Goal: Task Accomplishment & Management: Manage account settings

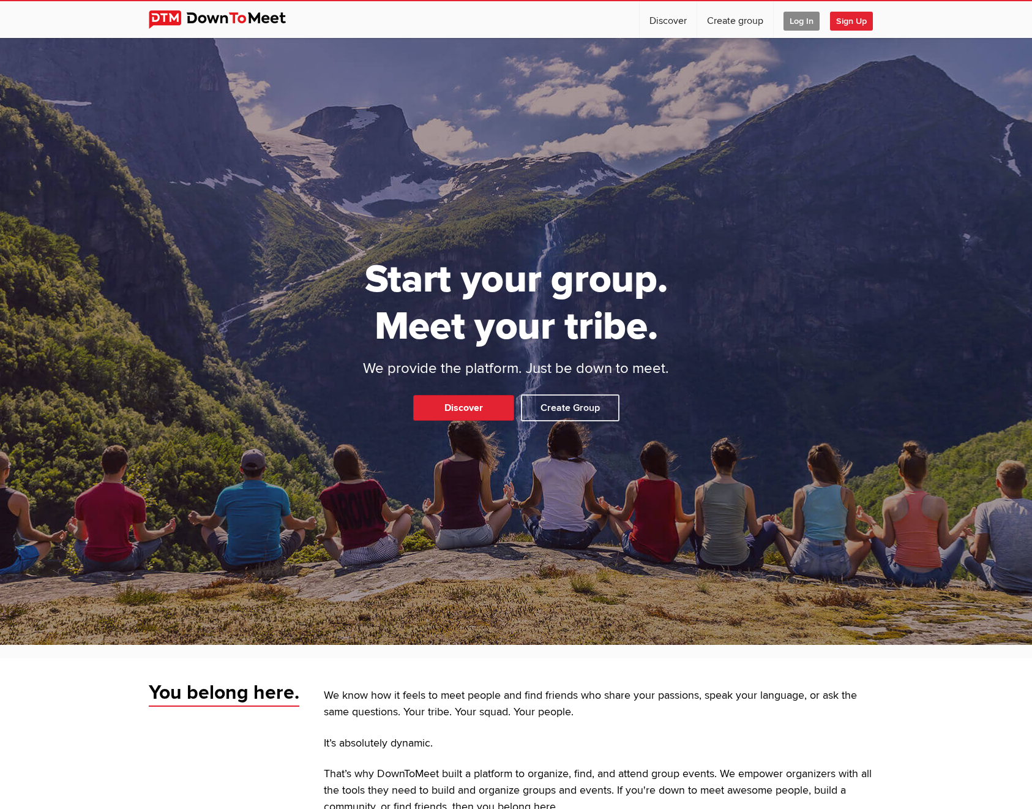
click at [796, 21] on span "Log In" at bounding box center [802, 21] width 36 height 19
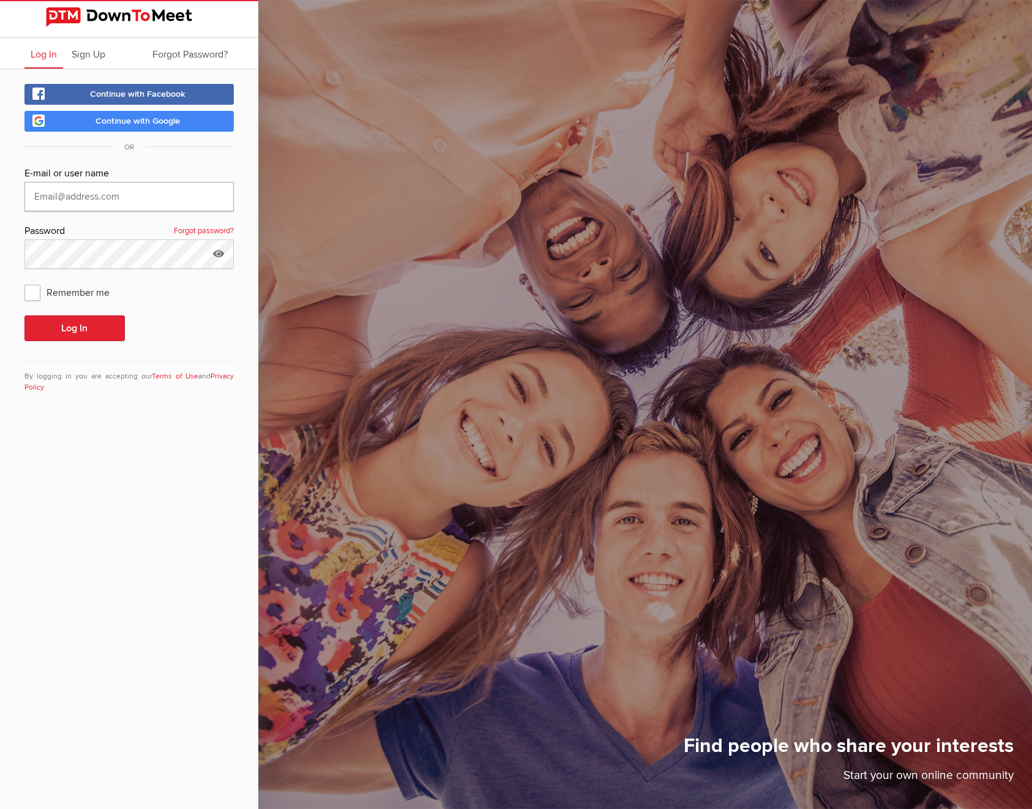
type input "[EMAIL_ADDRESS][DOMAIN_NAME]"
click at [78, 332] on button "Log In" at bounding box center [74, 328] width 100 height 26
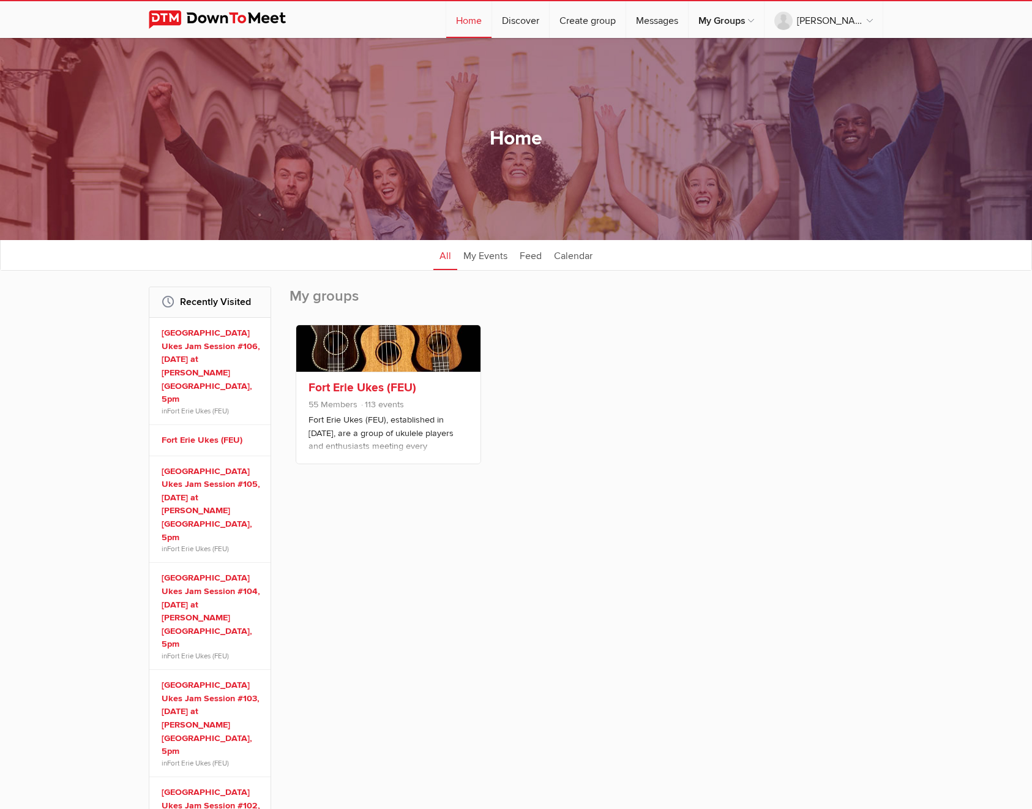
click at [375, 443] on div "Fort Erie Ukes (FEU) 55 Members 113 events Fort Erie Ukes (FEU), established in…" at bounding box center [388, 418] width 184 height 92
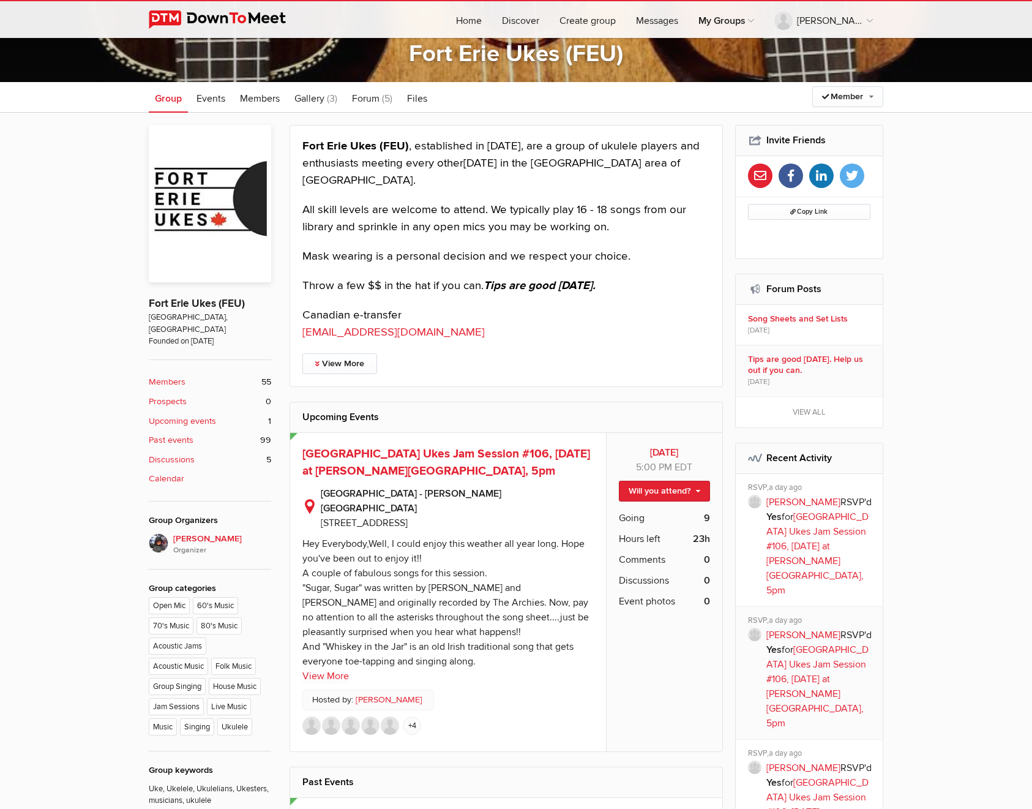
scroll to position [398, 0]
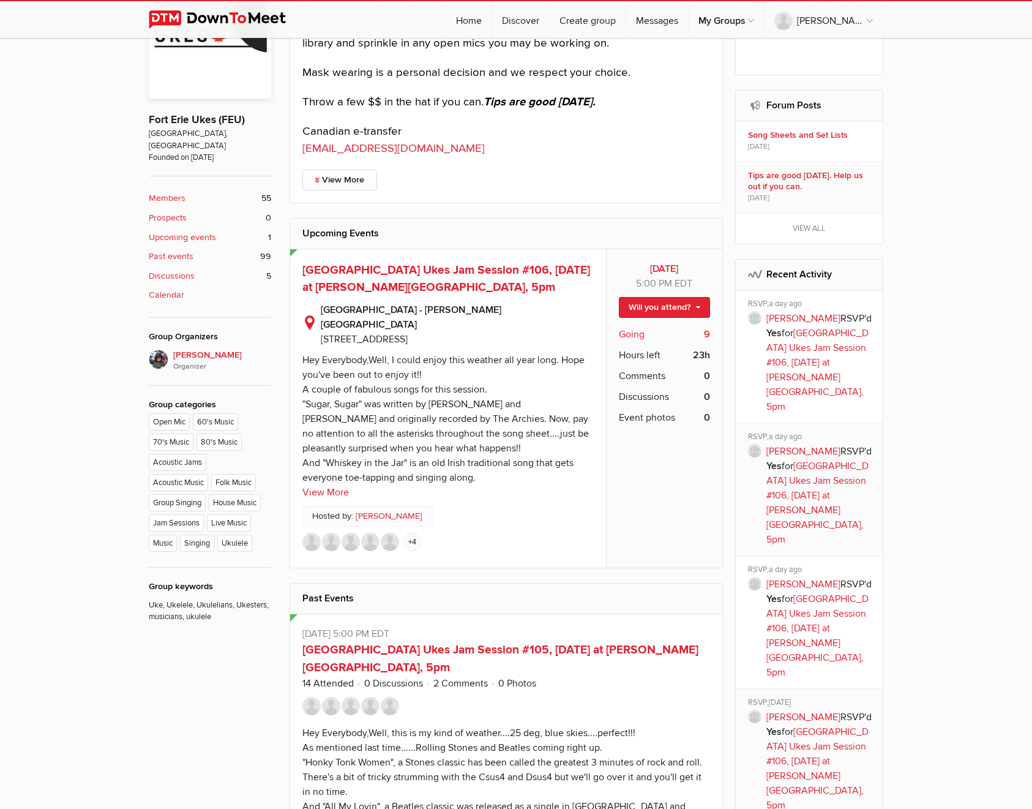
click at [636, 328] on span "Going" at bounding box center [632, 334] width 26 height 15
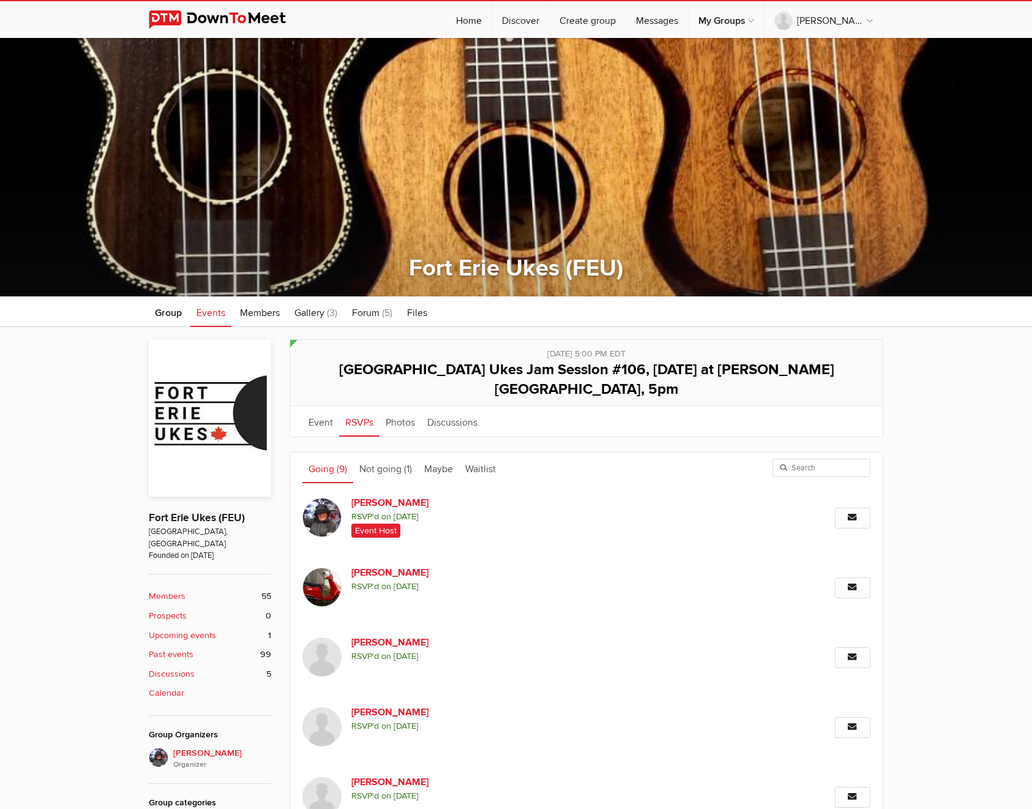
click at [332, 452] on link "Going (9)" at bounding box center [327, 467] width 51 height 31
click at [323, 406] on link "Event" at bounding box center [320, 421] width 37 height 31
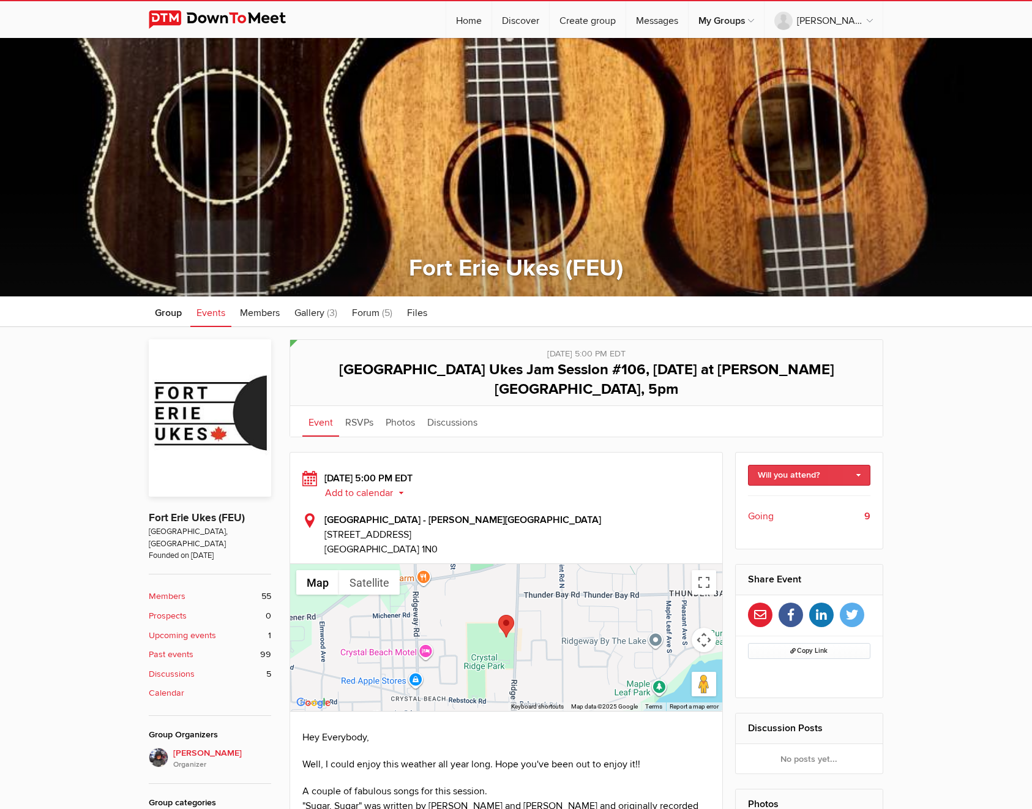
click at [772, 465] on link "Will you attend?" at bounding box center [809, 475] width 123 height 21
click at [779, 492] on link "I'm going" at bounding box center [810, 501] width 122 height 18
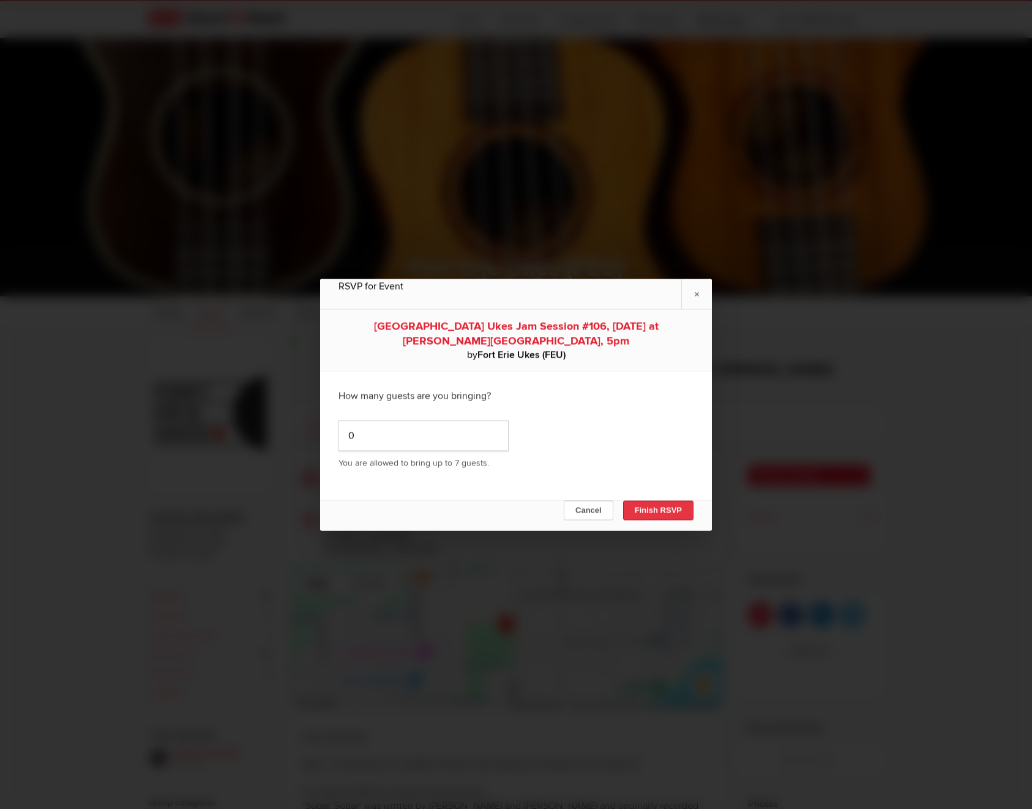
click at [672, 506] on button "Finish RSVP" at bounding box center [658, 510] width 70 height 20
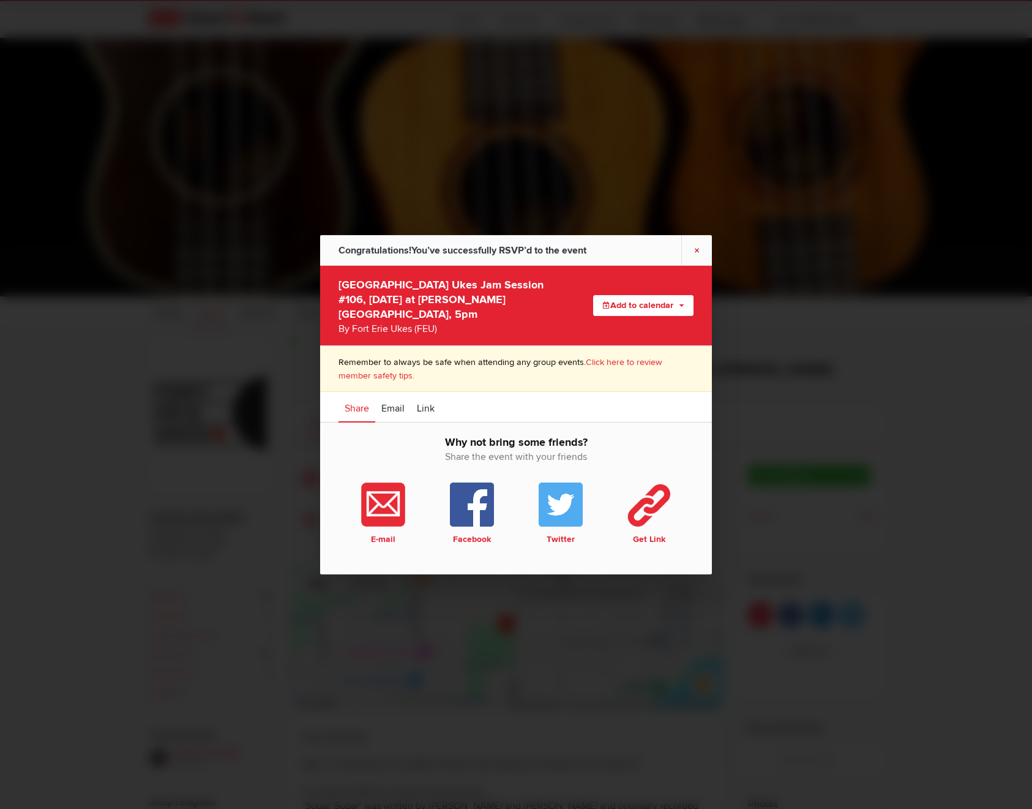
click at [696, 259] on link "×" at bounding box center [696, 249] width 31 height 30
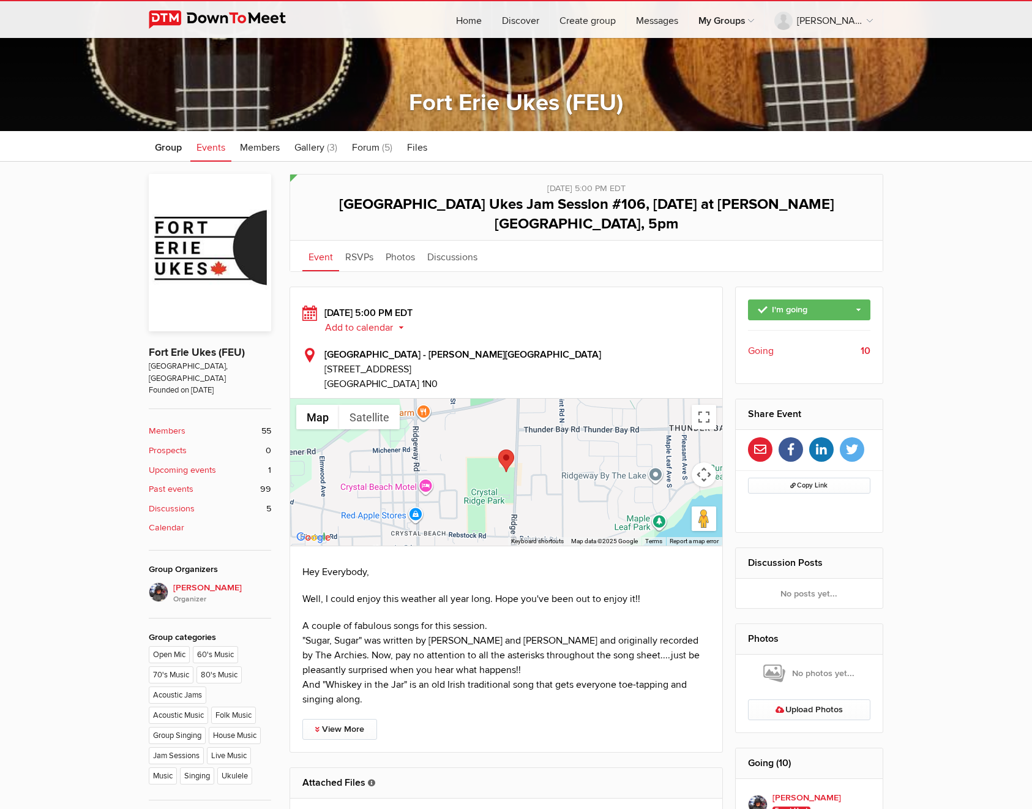
scroll to position [530, 0]
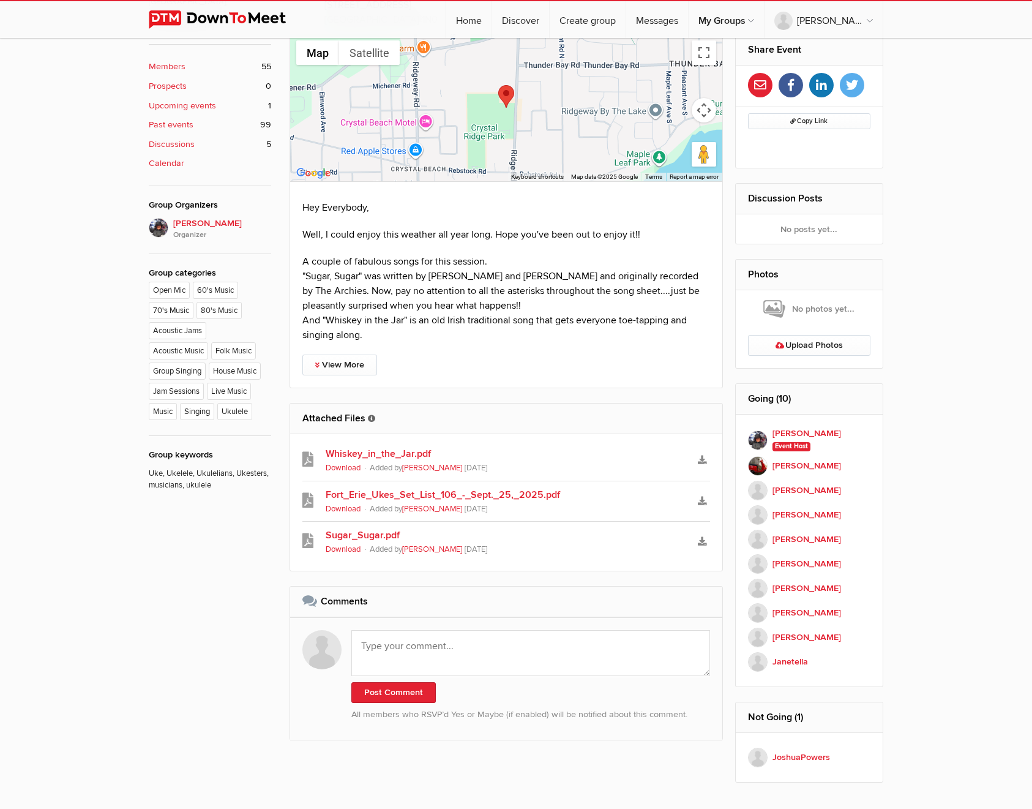
type input "[URL][DOMAIN_NAME]"
click at [809, 133] on link "Log Out" at bounding box center [827, 130] width 109 height 26
